Goal: Check status: Check status

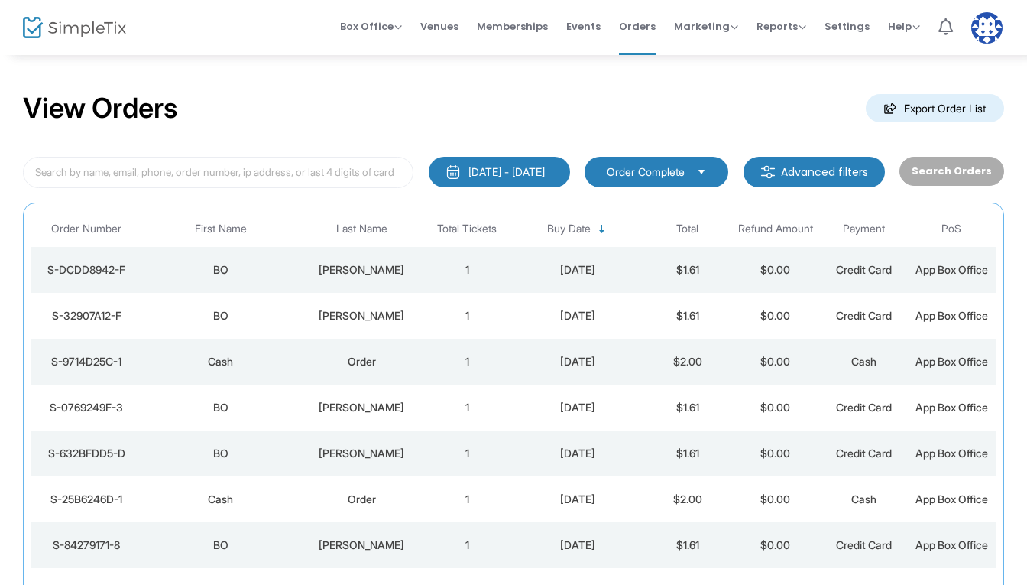
click at [428, 264] on td "1" at bounding box center [467, 270] width 88 height 46
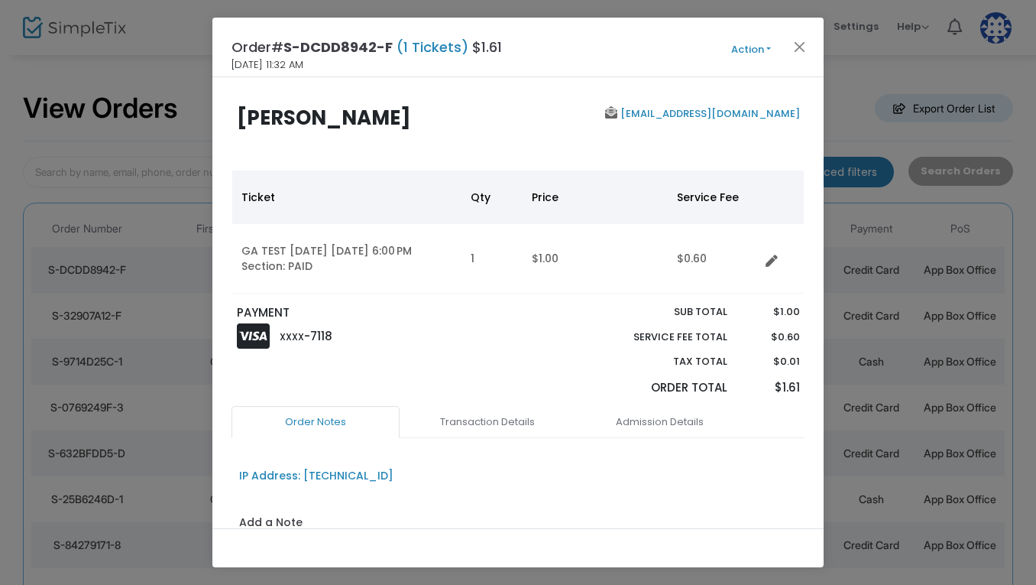
click at [749, 55] on button "Action" at bounding box center [751, 49] width 92 height 17
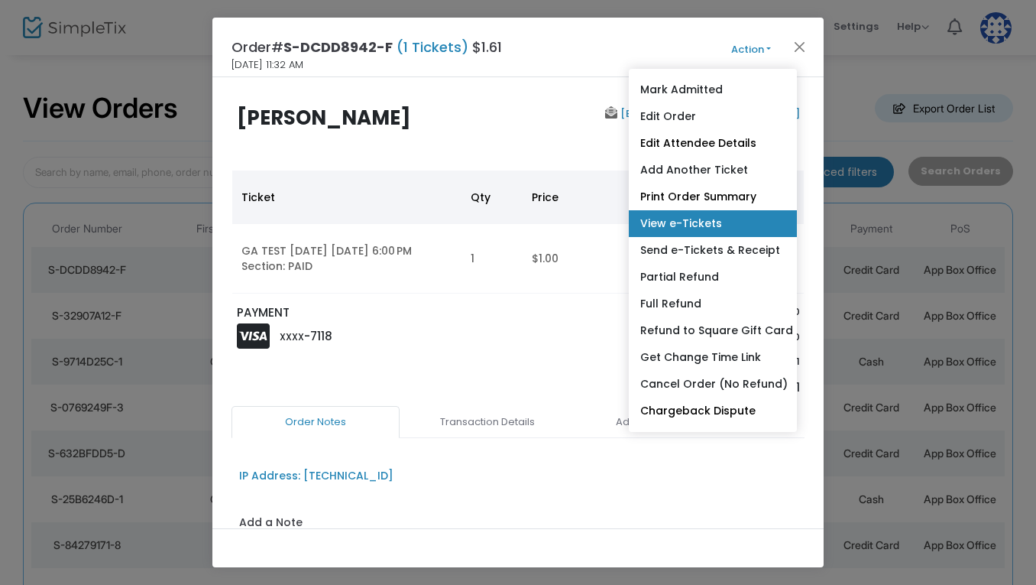
click at [700, 220] on link "View e-Tickets" at bounding box center [713, 223] width 168 height 27
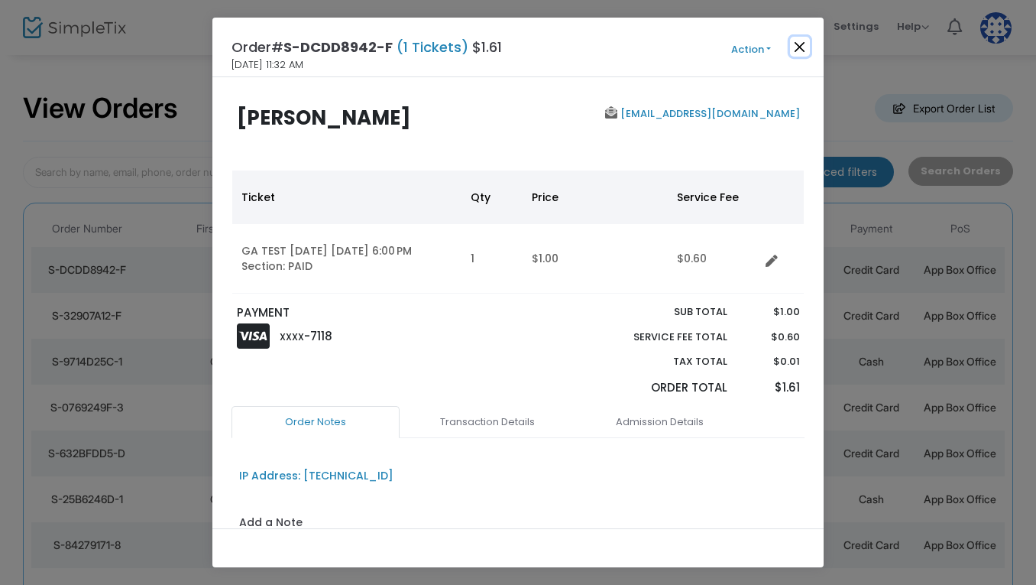
click at [799, 38] on button "Close" at bounding box center [800, 47] width 20 height 20
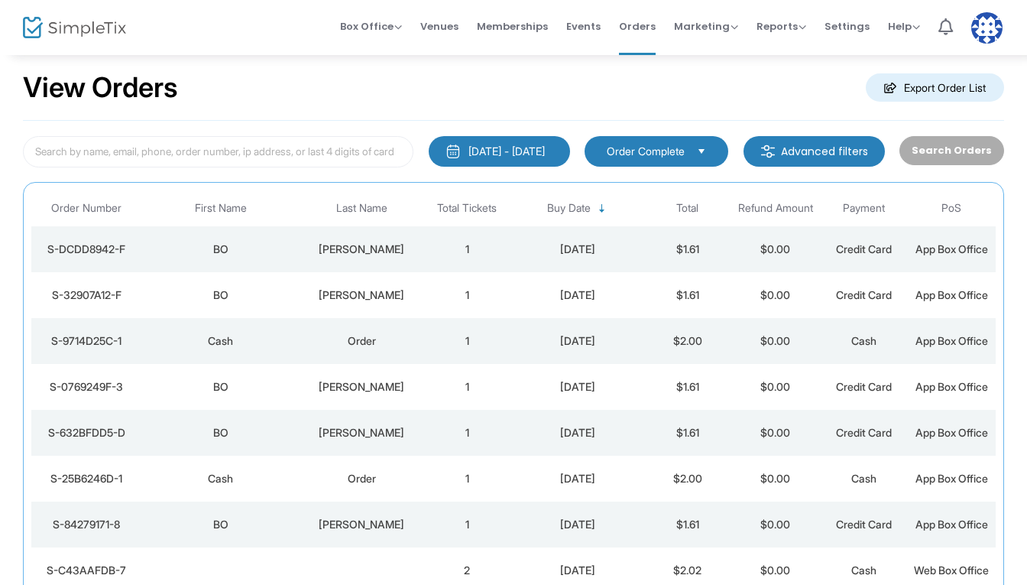
scroll to position [29, 0]
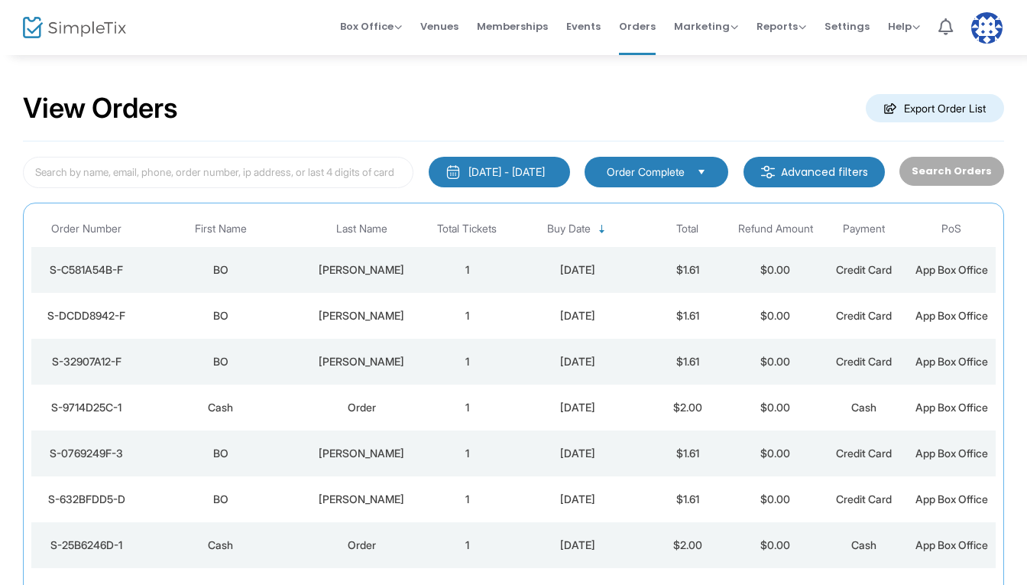
click at [453, 280] on td "1" at bounding box center [467, 270] width 88 height 46
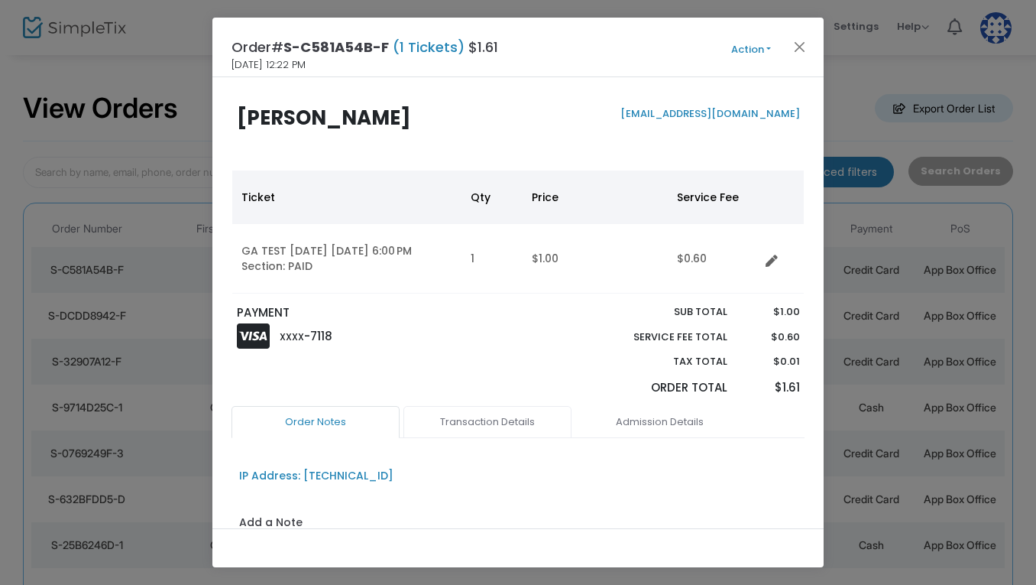
click at [536, 413] on link "Transaction Details" at bounding box center [487, 422] width 168 height 32
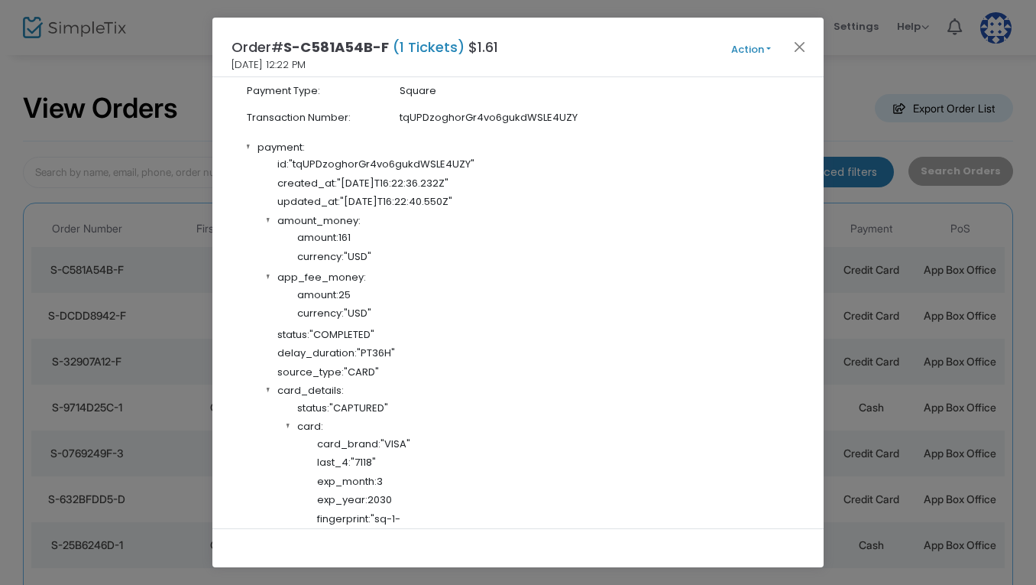
scroll to position [491, 0]
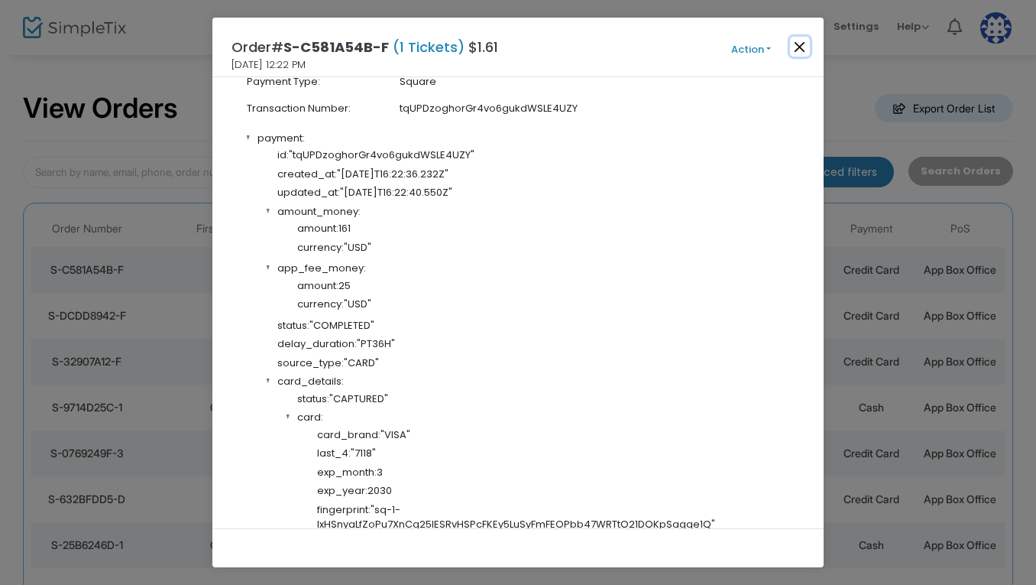
click at [798, 50] on button "Close" at bounding box center [800, 47] width 20 height 20
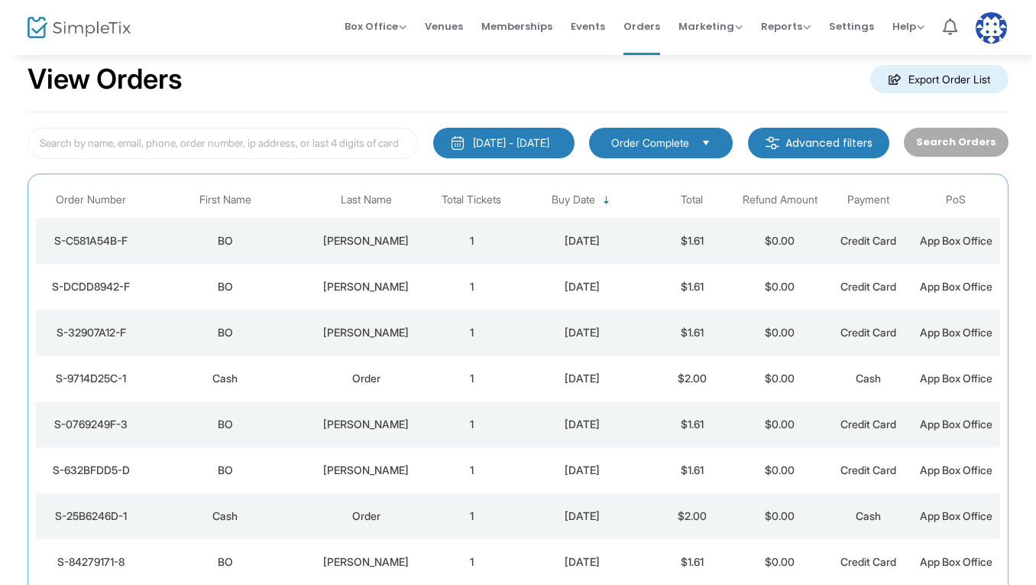
scroll to position [0, 0]
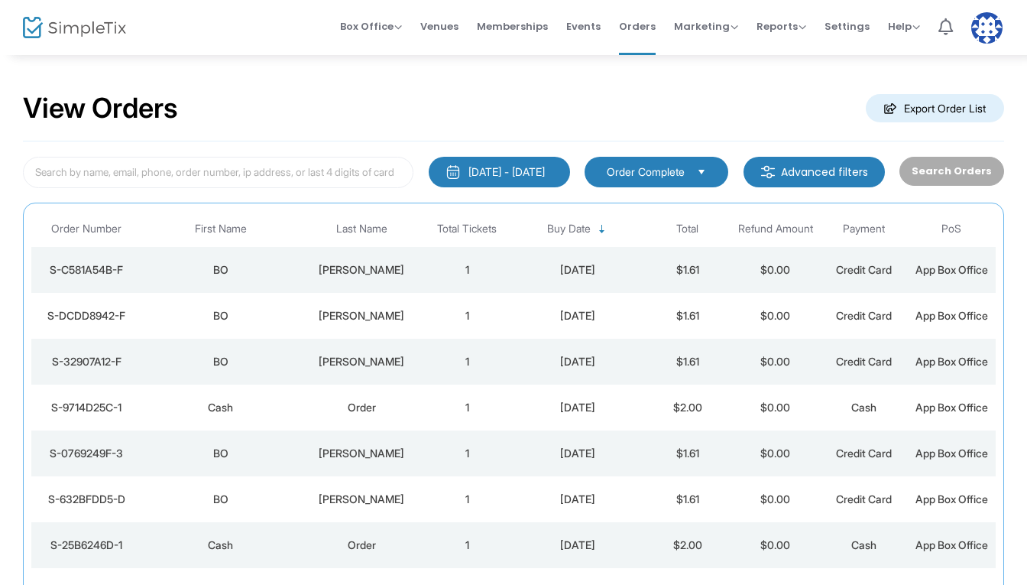
click at [424, 264] on td "1" at bounding box center [467, 270] width 88 height 46
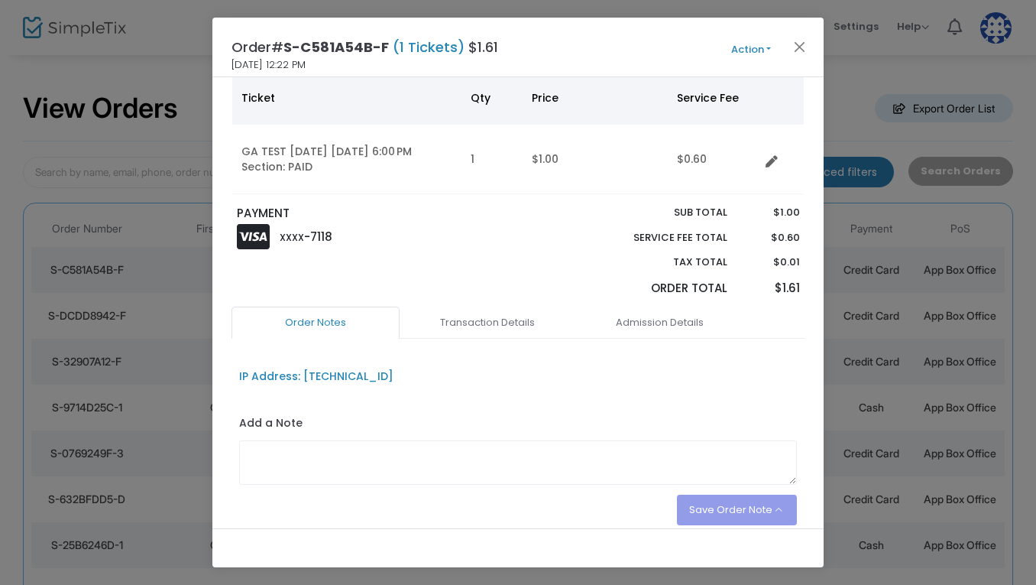
scroll to position [164, 0]
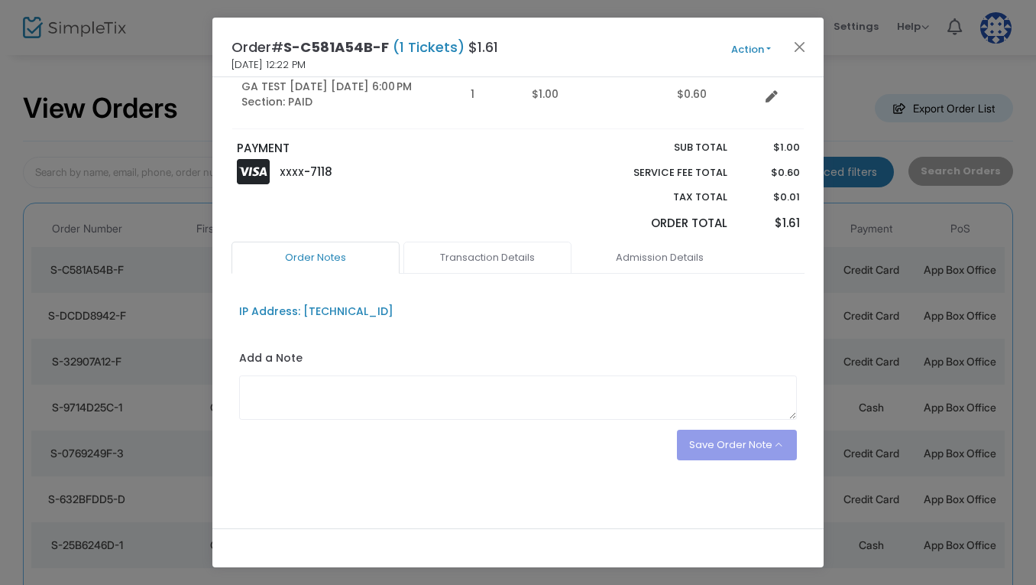
click at [491, 267] on link "Transaction Details" at bounding box center [487, 257] width 168 height 32
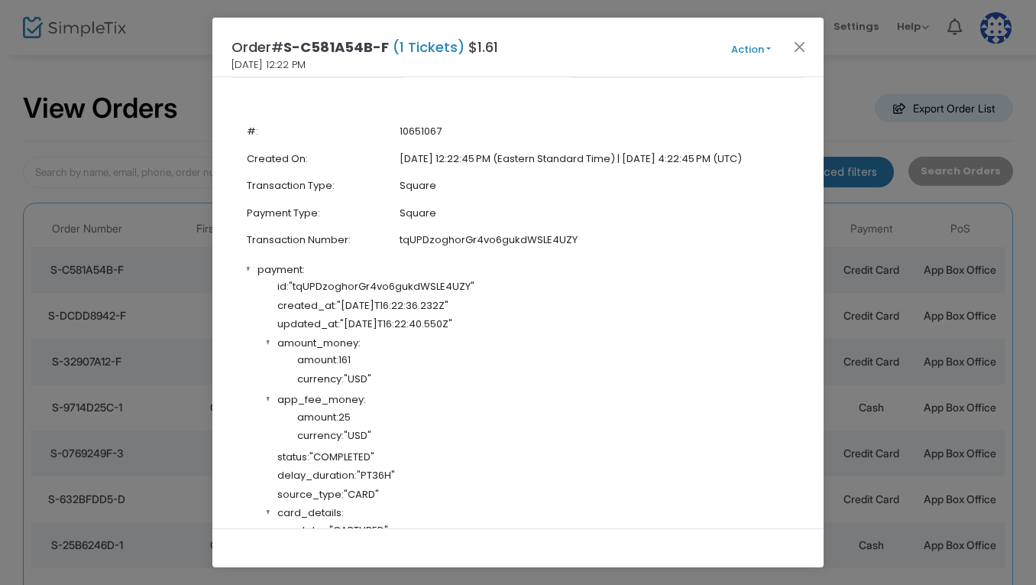
scroll to position [361, 0]
click at [805, 50] on button "Close" at bounding box center [800, 47] width 20 height 20
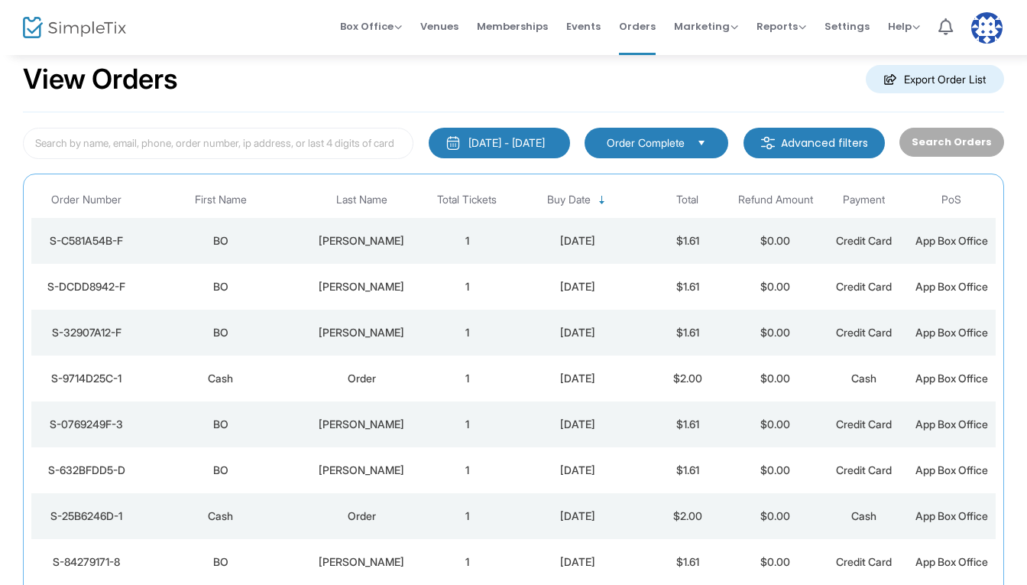
scroll to position [0, 0]
